Goal: Find specific page/section: Find specific page/section

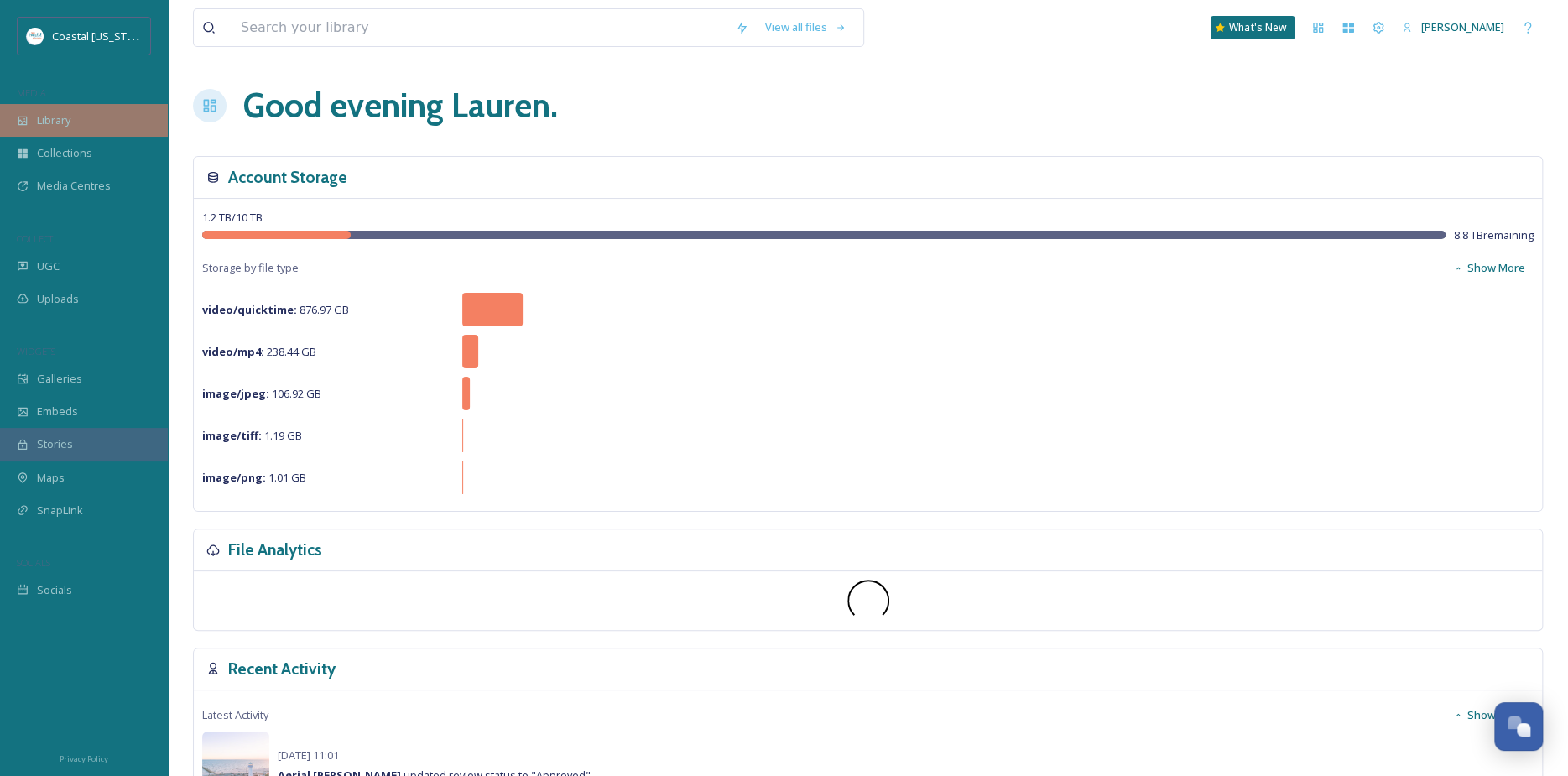
click at [69, 122] on span "Library" at bounding box center [54, 120] width 34 height 16
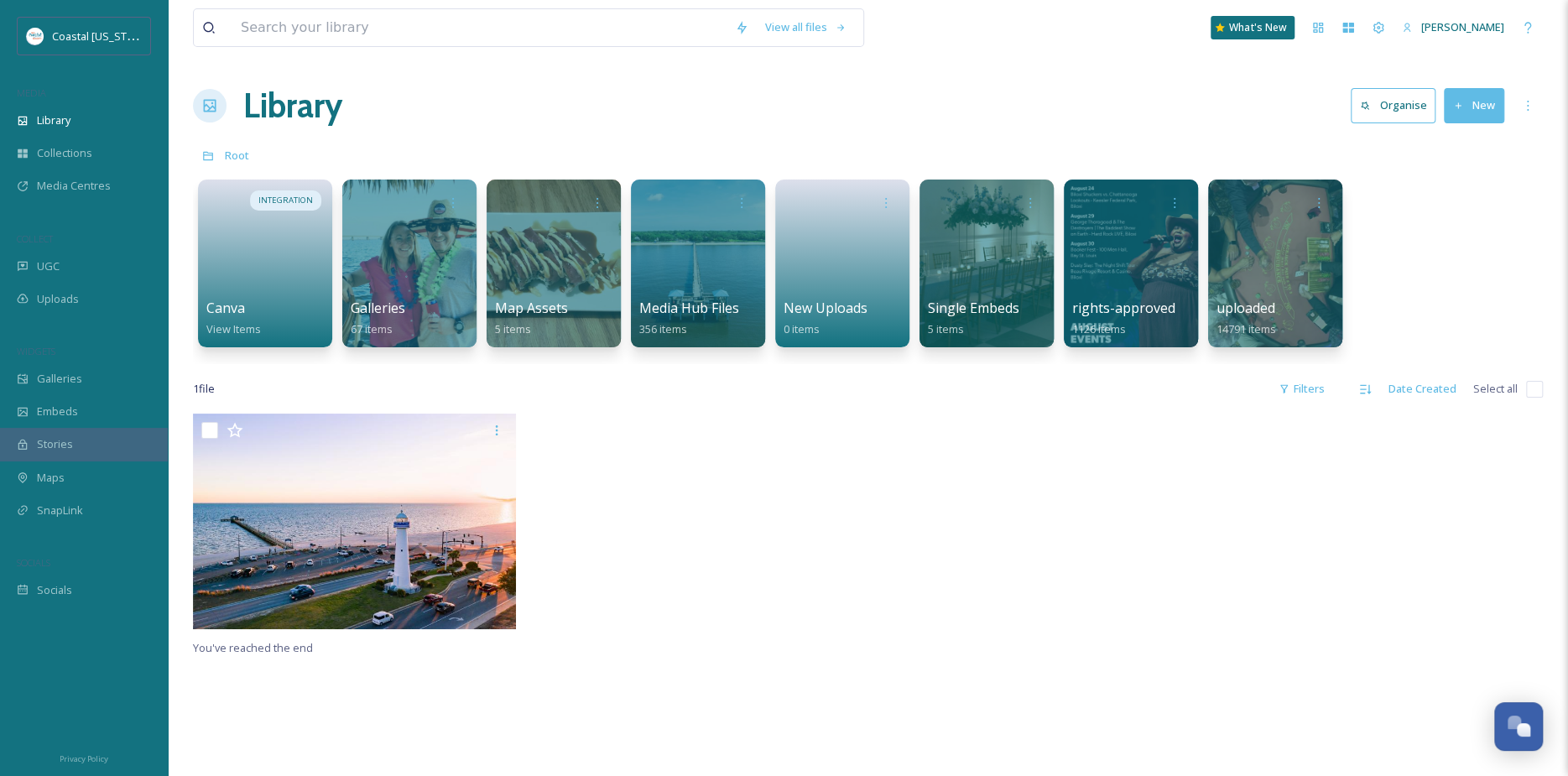
click at [615, 113] on div "Library Organise New" at bounding box center [867, 106] width 1349 height 51
click at [631, 112] on div "Library Organise New" at bounding box center [867, 106] width 1349 height 51
